Goal: Information Seeking & Learning: Learn about a topic

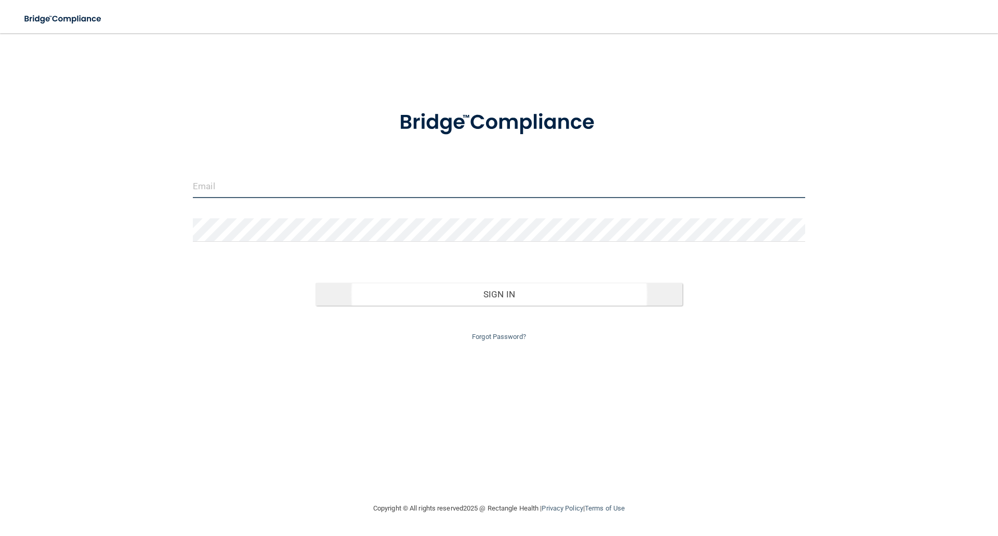
type input "[EMAIL_ADDRESS][DOMAIN_NAME]"
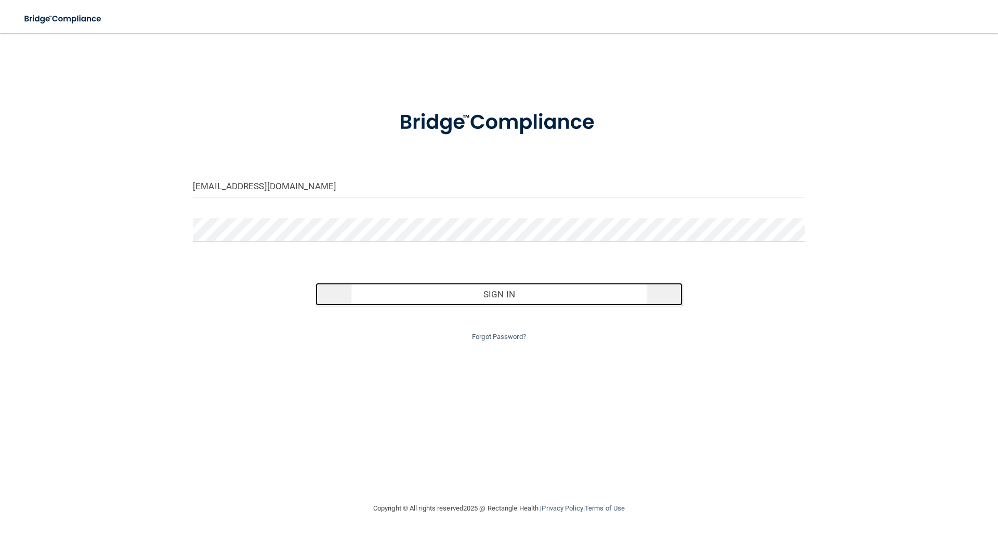
click at [442, 287] on button "Sign In" at bounding box center [498, 294] width 367 height 23
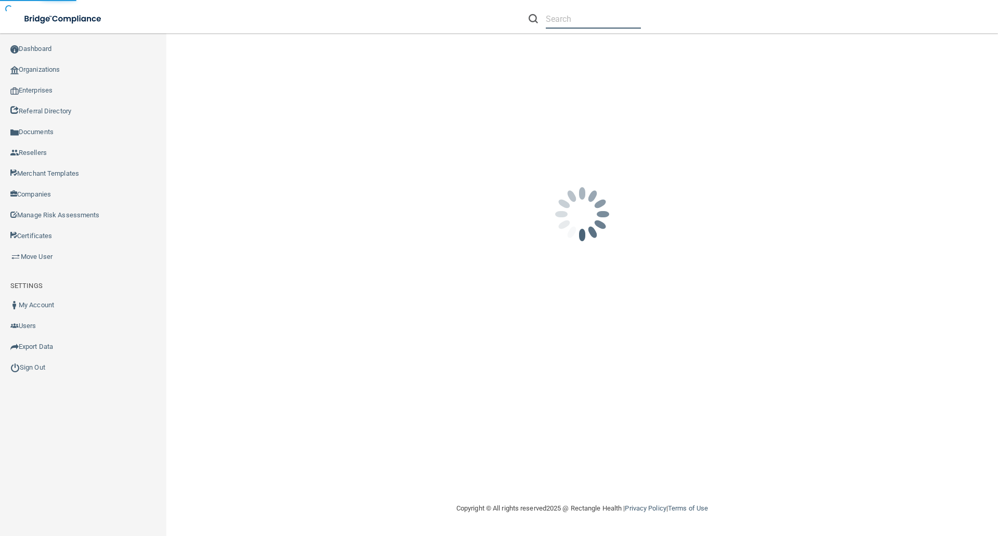
click at [551, 11] on input "text" at bounding box center [593, 18] width 95 height 19
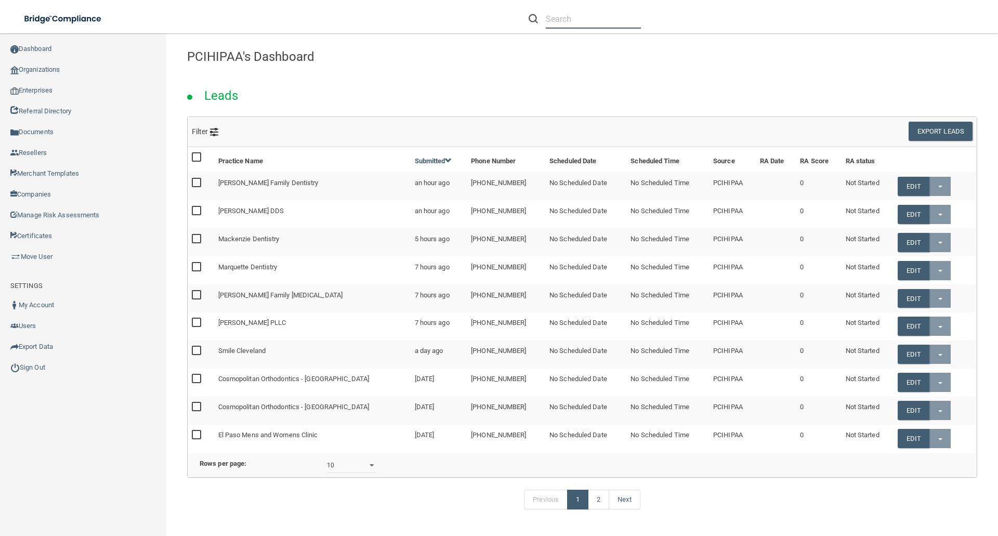
paste input "[EMAIL_ADDRESS][DOMAIN_NAME]"
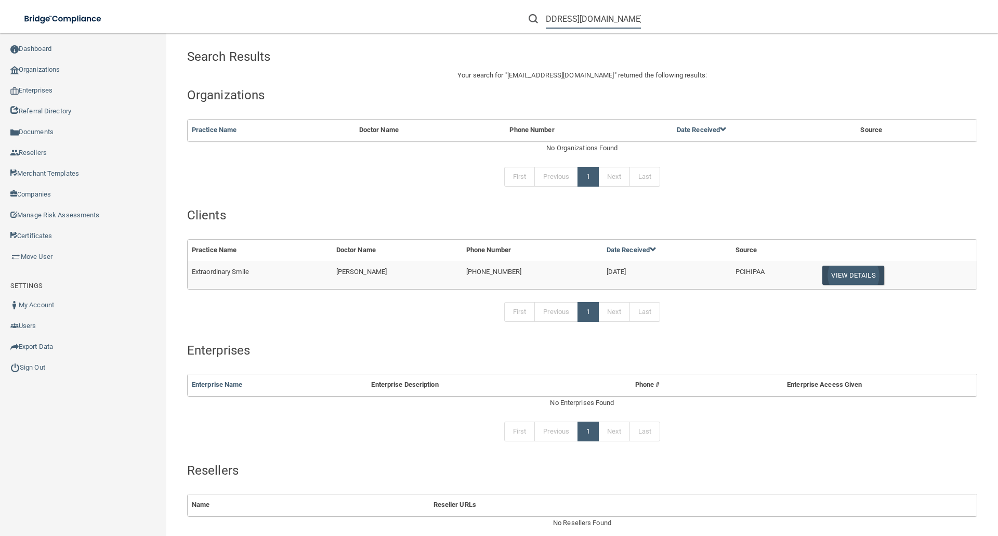
type input "[EMAIL_ADDRESS][DOMAIN_NAME]"
drag, startPoint x: 833, startPoint y: 273, endPoint x: 809, endPoint y: 275, distance: 24.5
click at [830, 273] on button "View Details" at bounding box center [852, 274] width 61 height 19
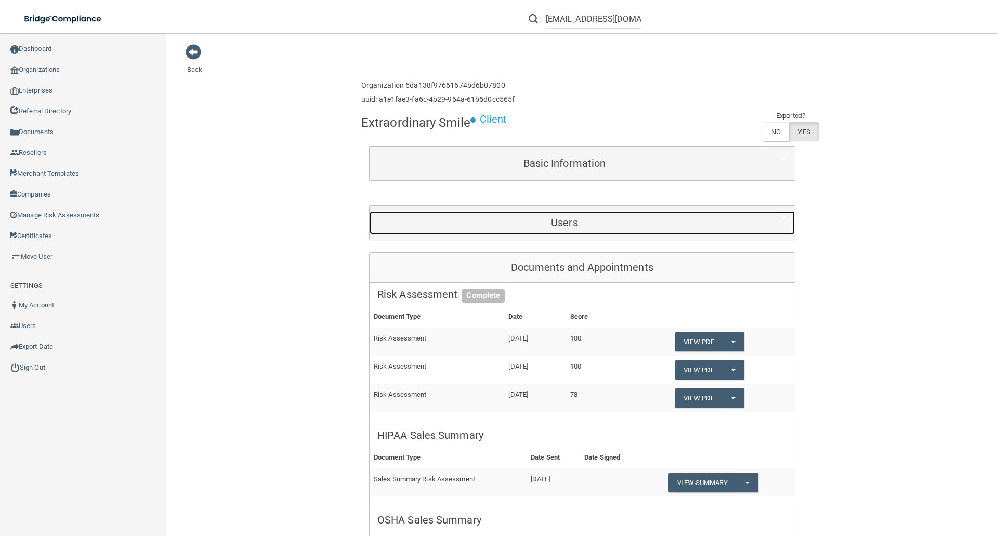
click at [597, 228] on h5 "Users" at bounding box center [564, 222] width 374 height 11
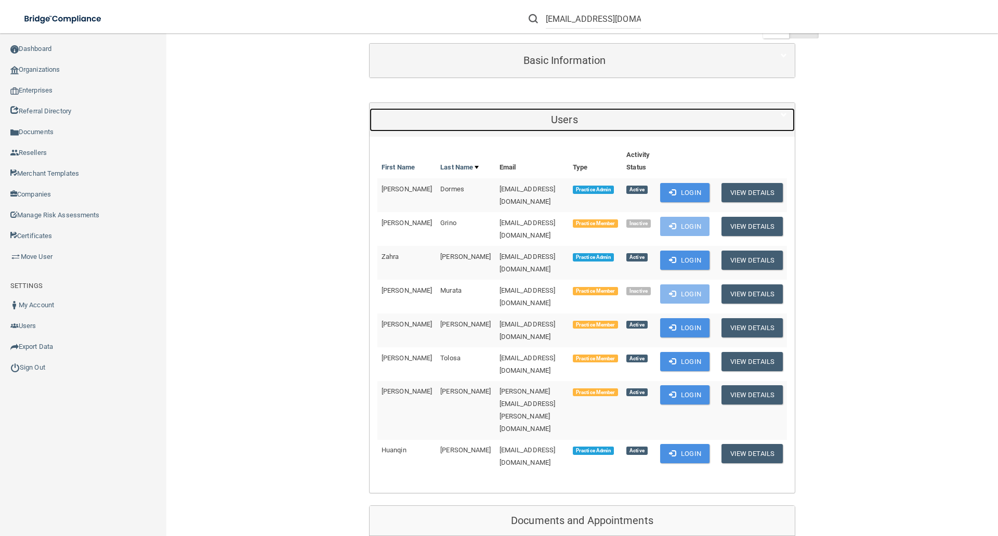
scroll to position [104, 0]
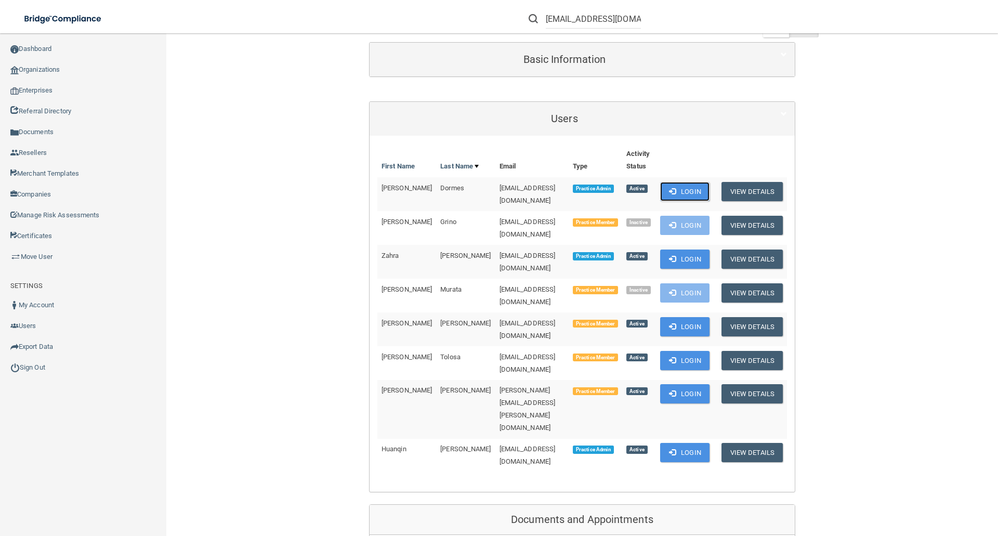
click at [682, 190] on button "Login" at bounding box center [684, 191] width 49 height 19
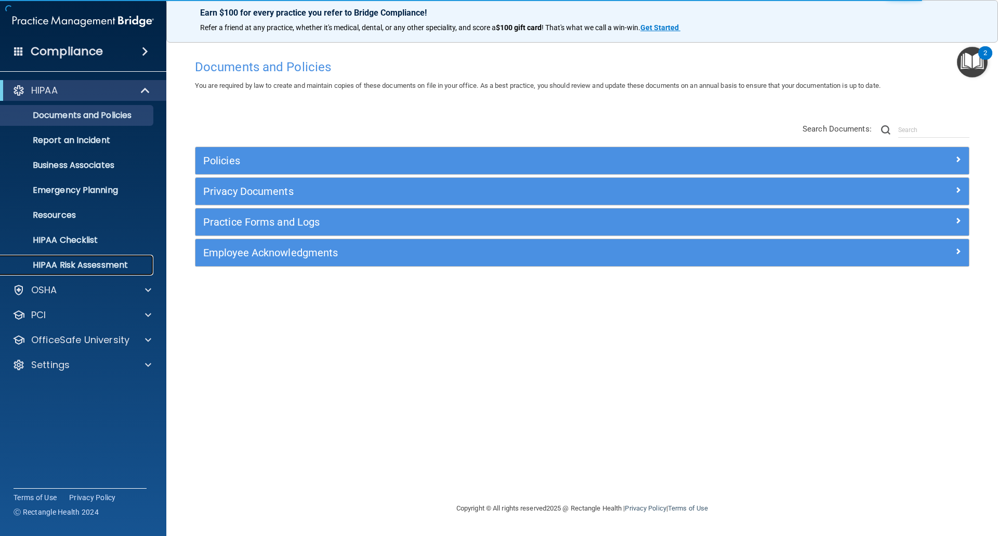
click at [103, 263] on p "HIPAA Risk Assessment" at bounding box center [78, 265] width 142 height 10
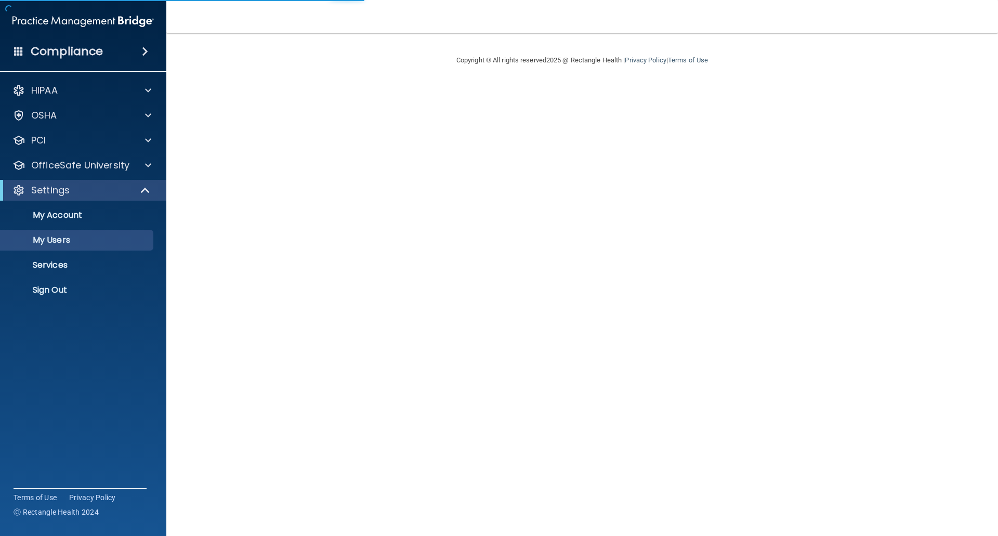
select select "20"
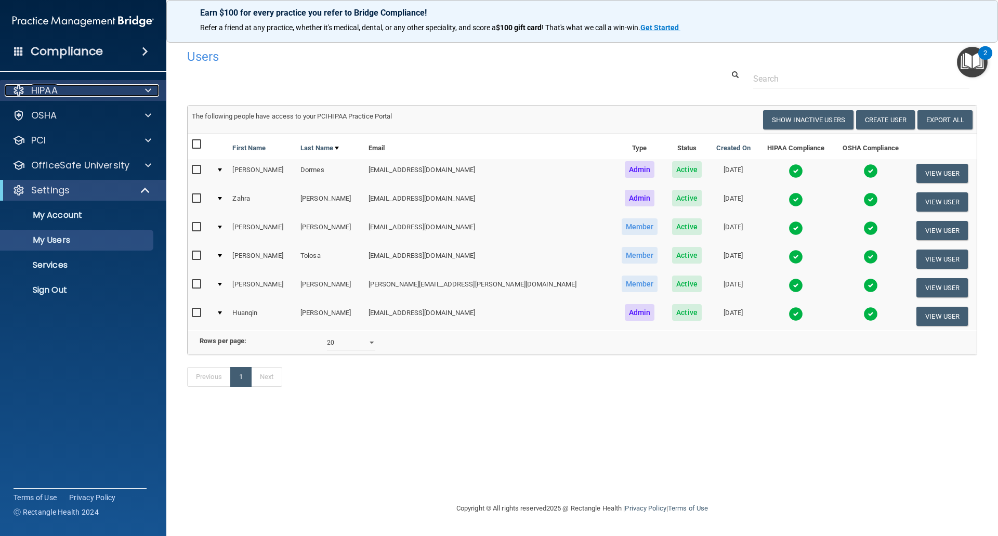
click at [148, 90] on span at bounding box center [148, 90] width 6 height 12
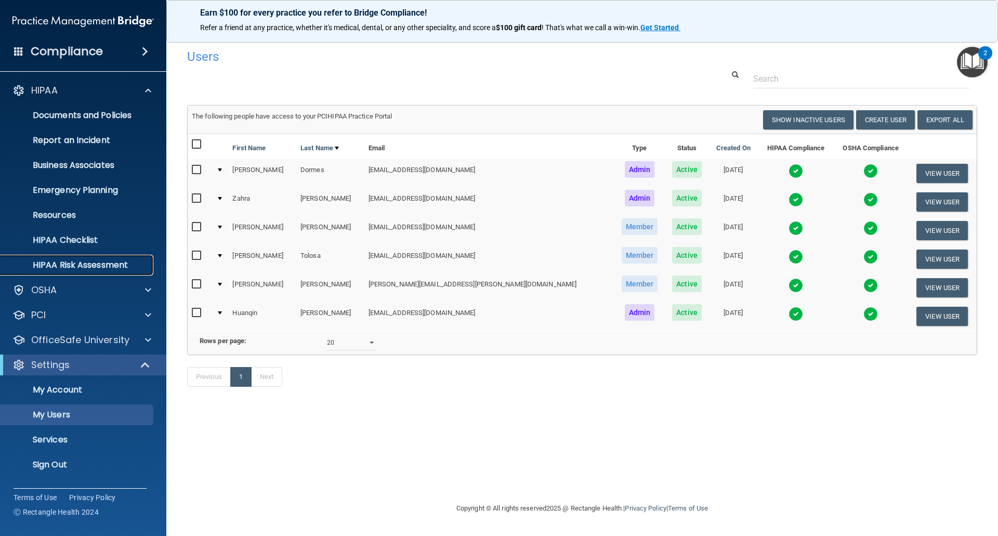
click at [70, 269] on p "HIPAA Risk Assessment" at bounding box center [78, 265] width 142 height 10
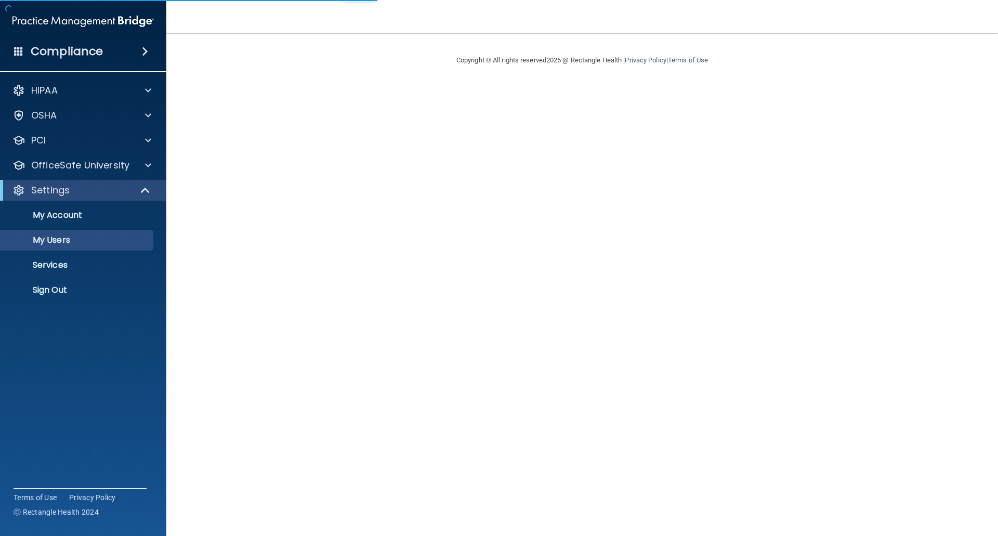
select select "20"
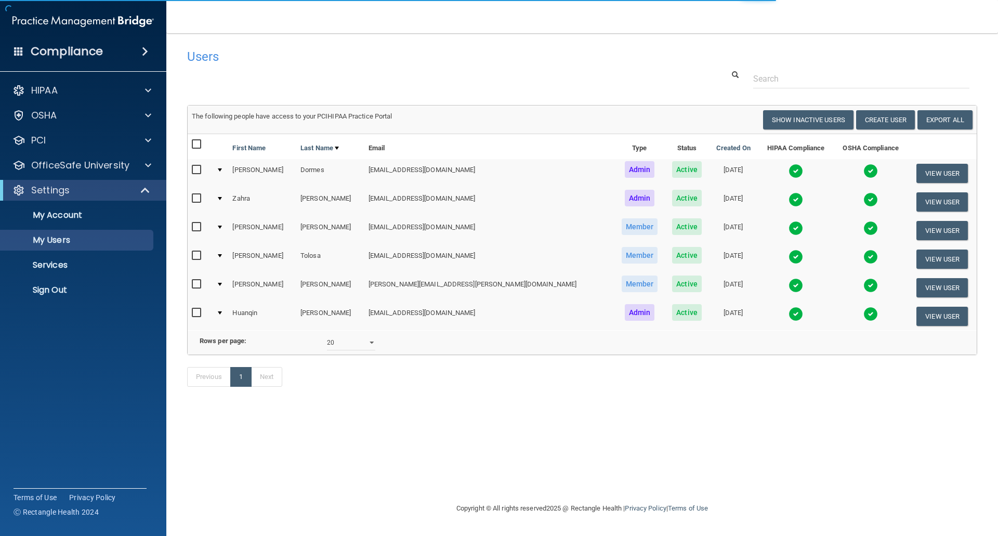
drag, startPoint x: 751, startPoint y: 168, endPoint x: 807, endPoint y: 211, distance: 71.2
click at [788, 168] on img at bounding box center [795, 171] width 15 height 15
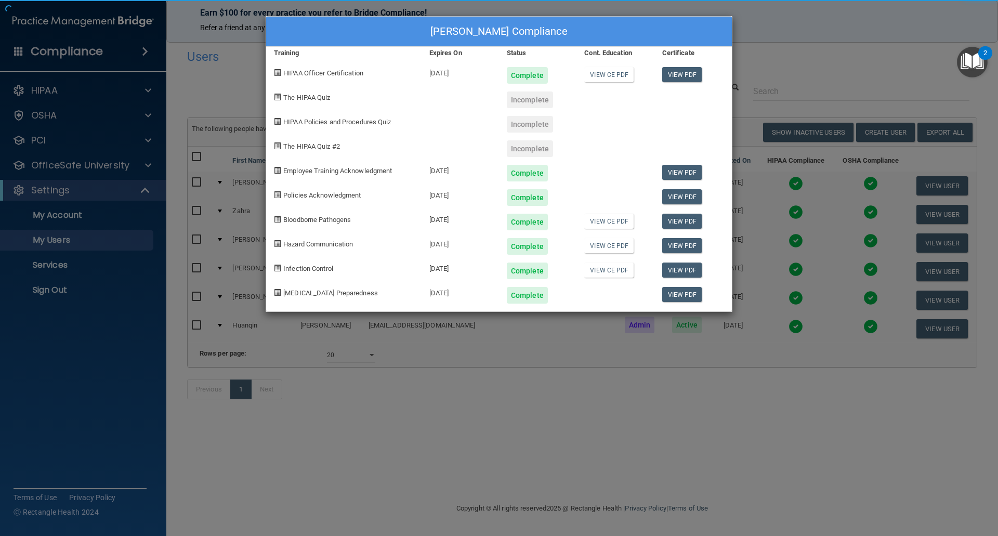
drag, startPoint x: 672, startPoint y: 404, endPoint x: 715, endPoint y: 257, distance: 153.7
click at [675, 404] on div "Nicole Dormes's Compliance Training Expires On Status Cont. Education Certifica…" at bounding box center [499, 268] width 998 height 536
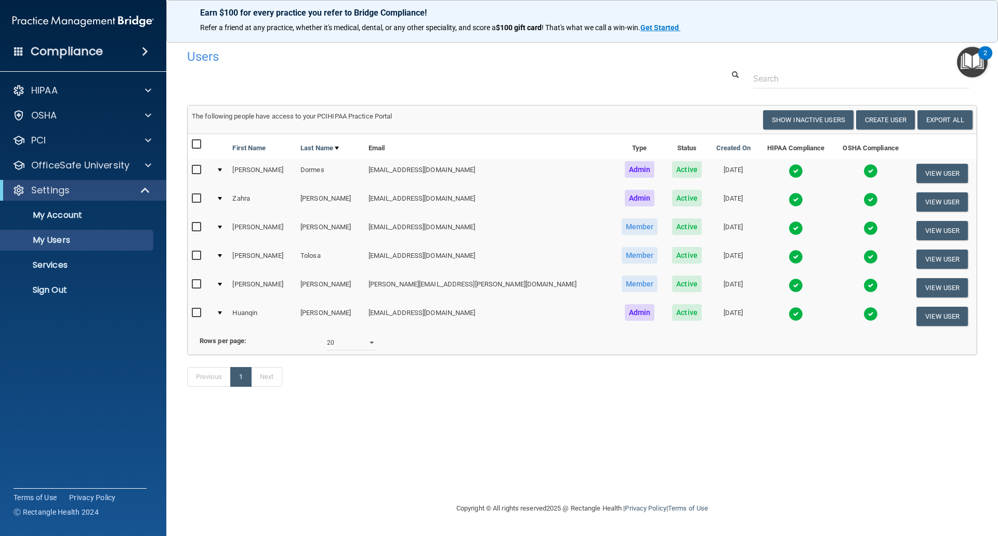
click at [757, 214] on td at bounding box center [795, 202] width 76 height 29
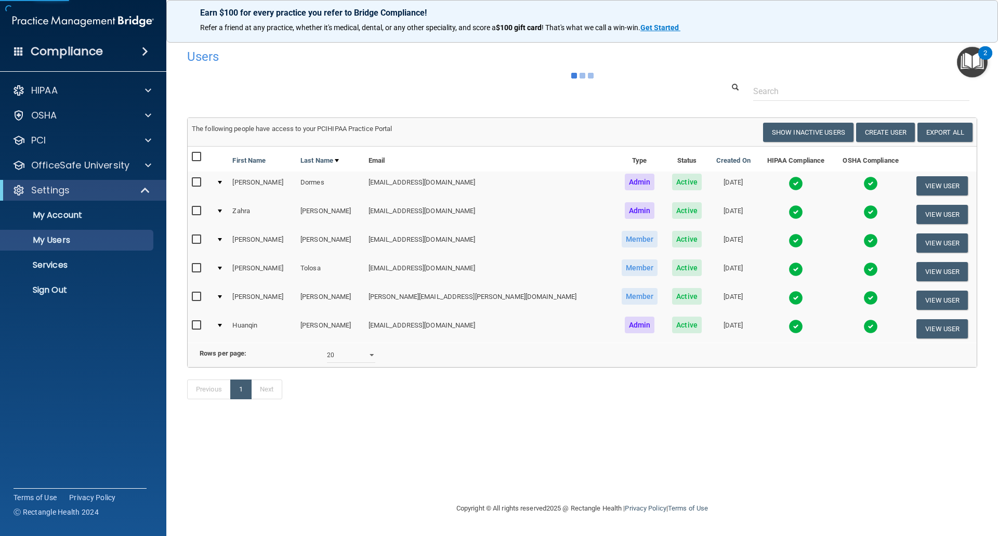
click at [788, 208] on img at bounding box center [795, 212] width 15 height 15
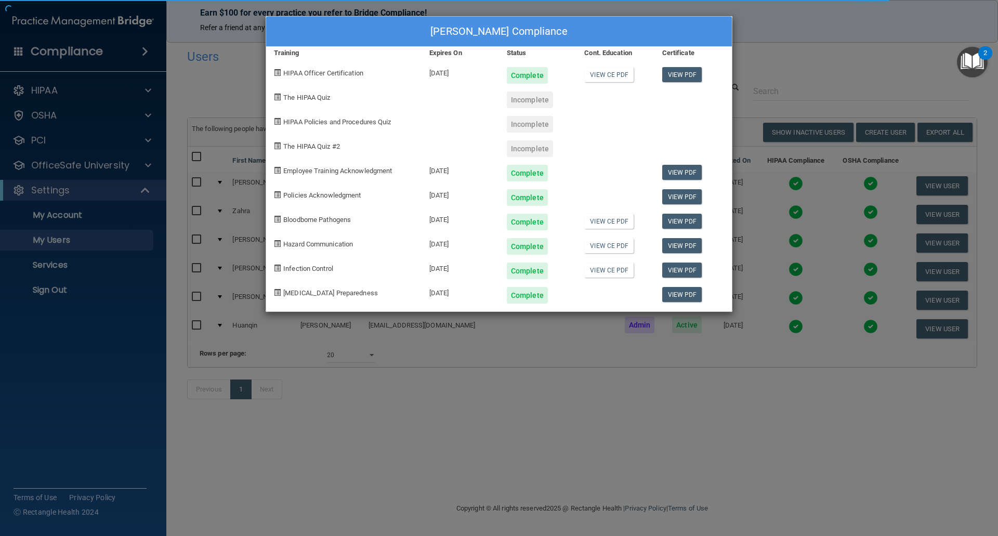
click at [803, 246] on div "Zahra Hakim's Compliance Training Expires On Status Cont. Education Certificate…" at bounding box center [499, 268] width 998 height 536
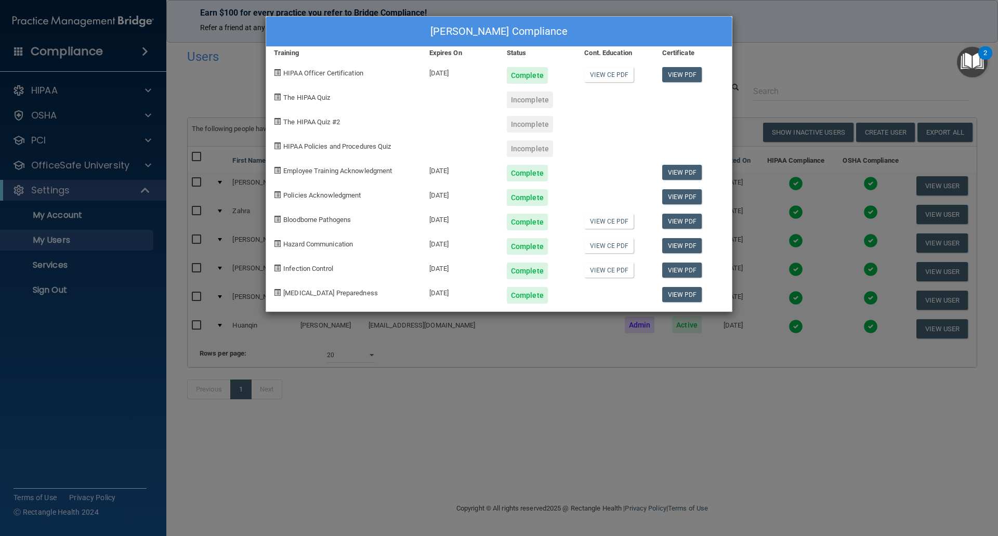
click at [804, 272] on div "Zahra Hakim's Compliance Training Expires On Status Cont. Education Certificate…" at bounding box center [499, 268] width 998 height 536
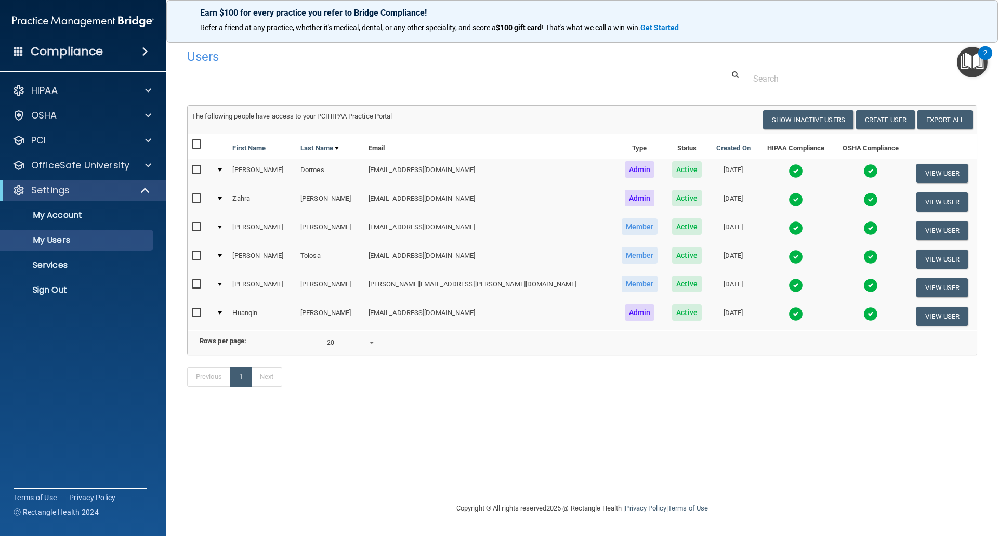
click at [788, 232] on img at bounding box center [795, 228] width 15 height 15
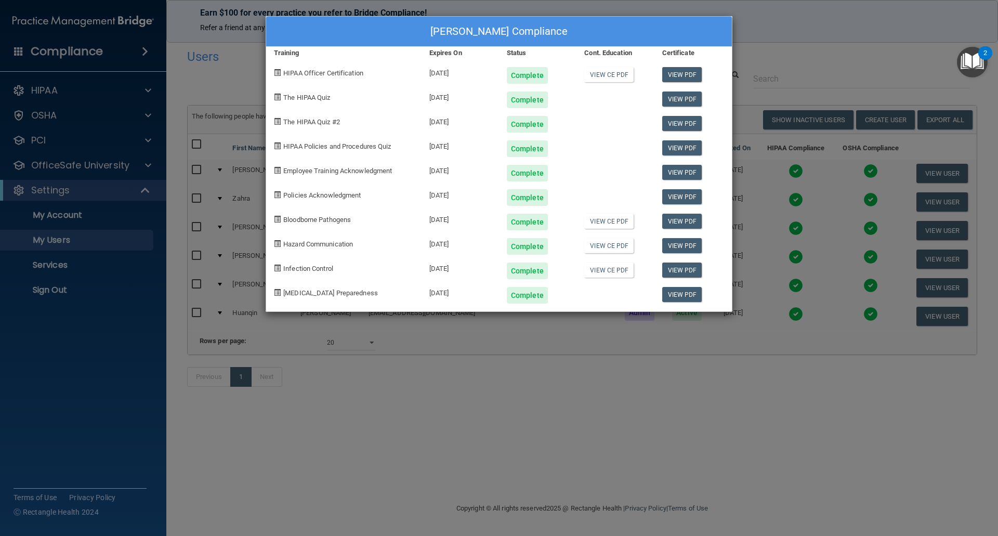
click at [800, 263] on div "Stephanie Salas's Compliance Training Expires On Status Cont. Education Certifi…" at bounding box center [499, 268] width 998 height 536
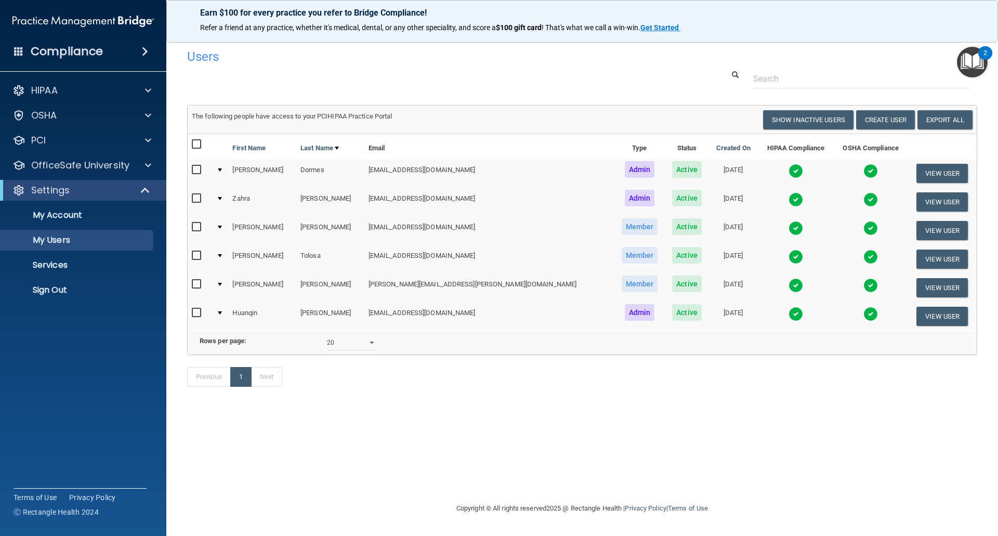
click at [788, 310] on img at bounding box center [795, 314] width 15 height 15
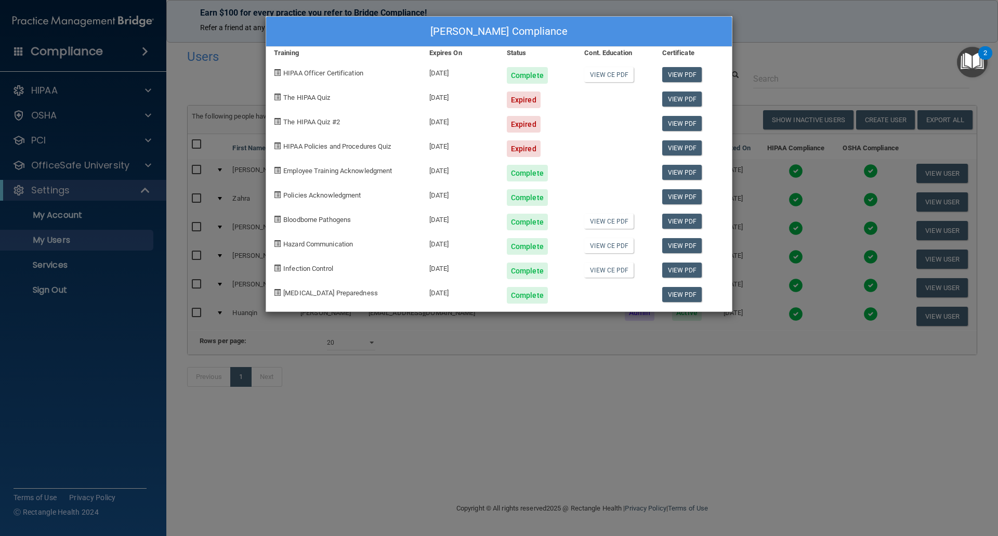
click at [573, 404] on div "Huanqin Zhao's Compliance Training Expires On Status Cont. Education Certificat…" at bounding box center [499, 268] width 998 height 536
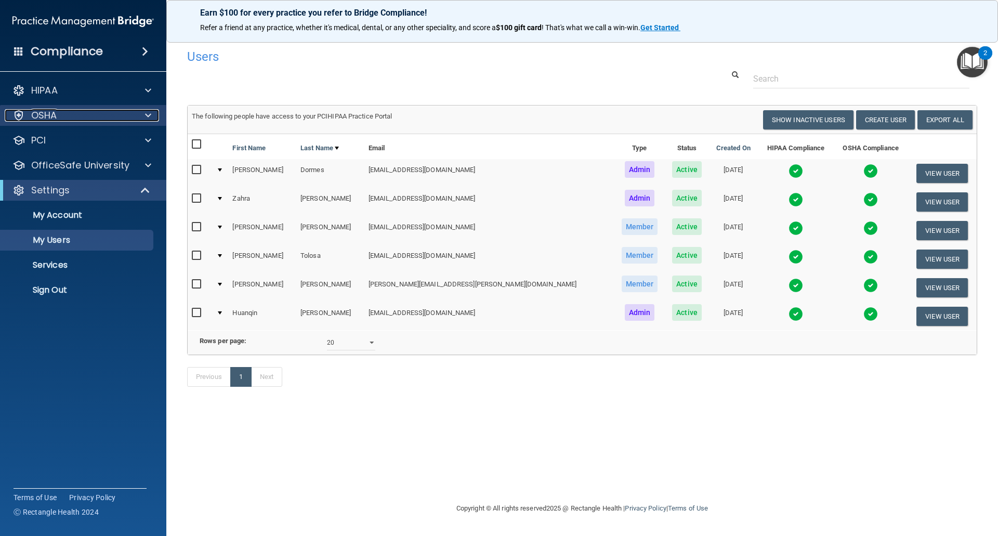
click at [145, 111] on span at bounding box center [148, 115] width 6 height 12
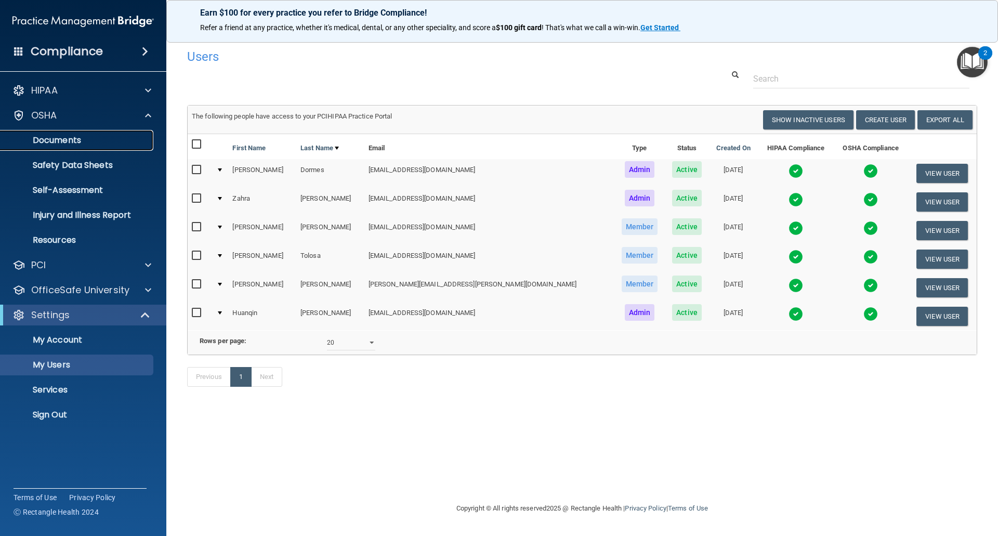
click at [71, 139] on p "Documents" at bounding box center [78, 140] width 142 height 10
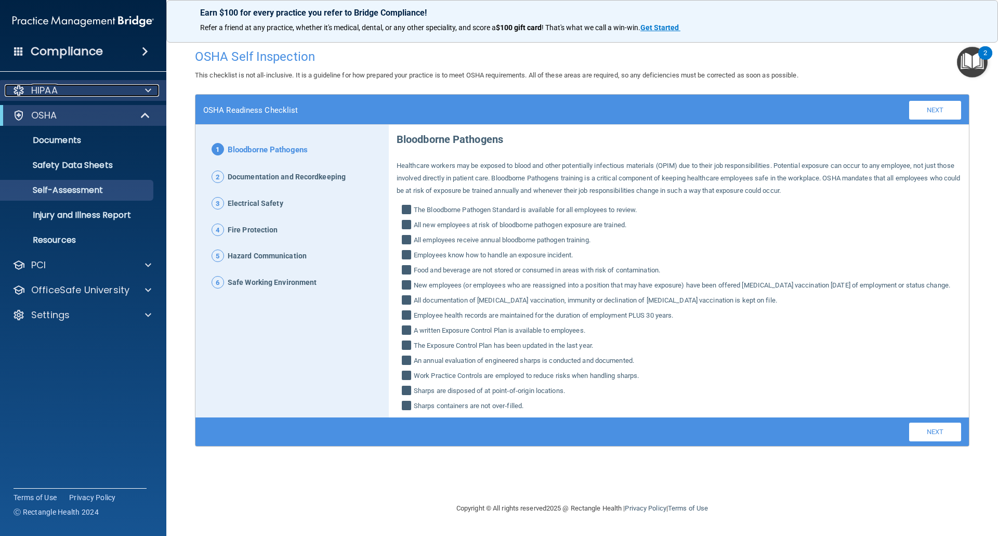
click at [51, 95] on p "HIPAA" at bounding box center [44, 90] width 26 height 12
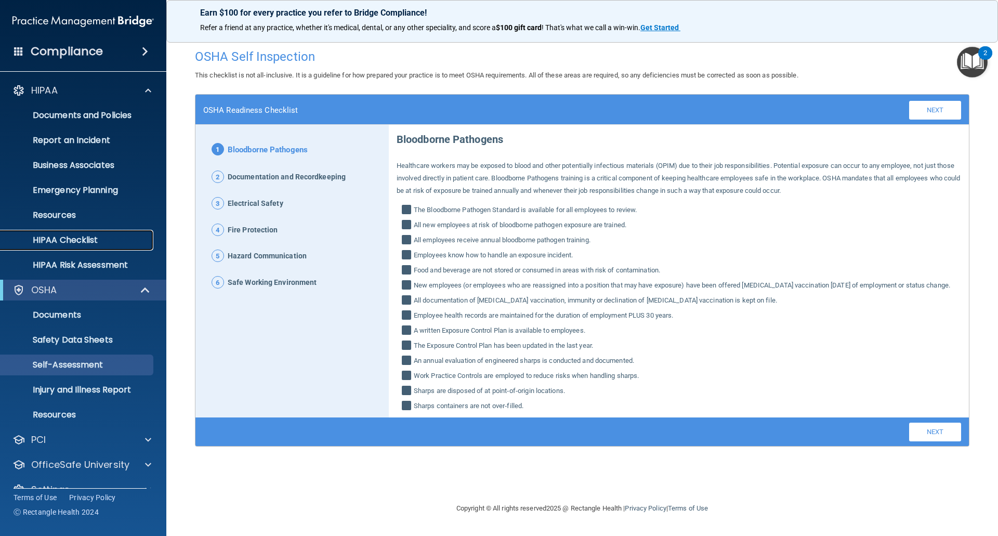
click at [70, 238] on p "HIPAA Checklist" at bounding box center [78, 240] width 142 height 10
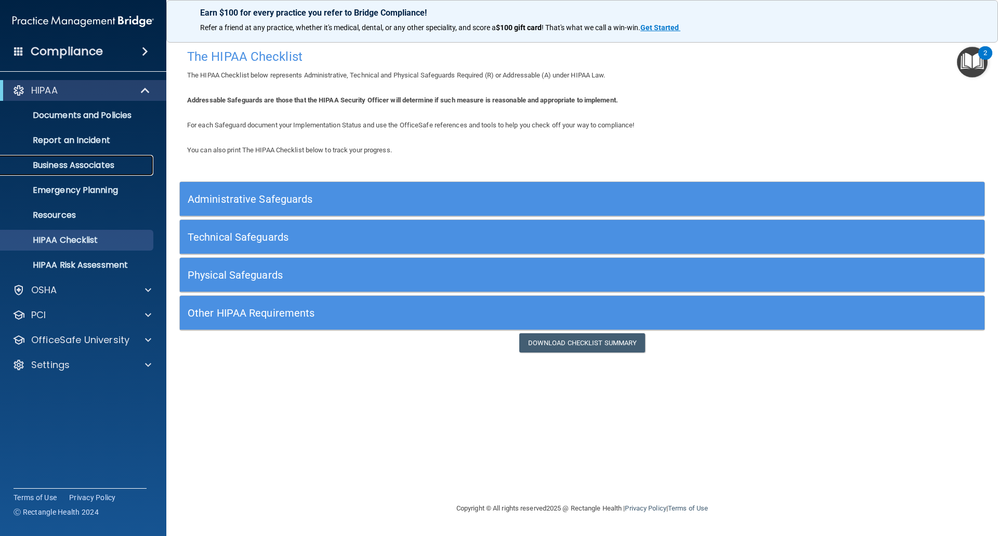
click at [77, 169] on p "Business Associates" at bounding box center [78, 165] width 142 height 10
